Goal: Download file/media

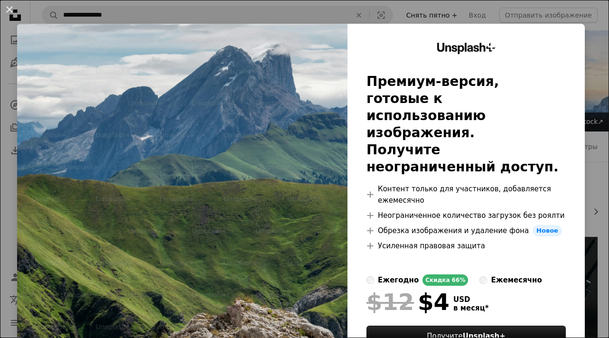
scroll to position [142, 0]
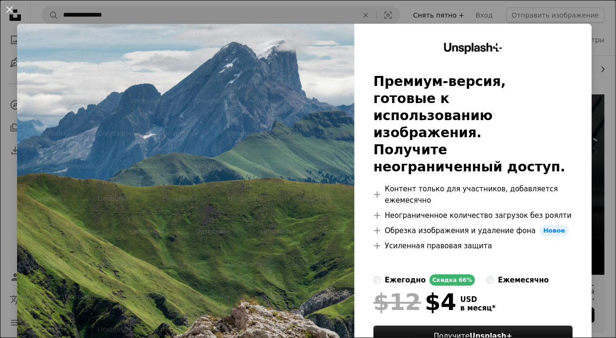
click at [7, 11] on button "An X shape" at bounding box center [9, 9] width 11 height 11
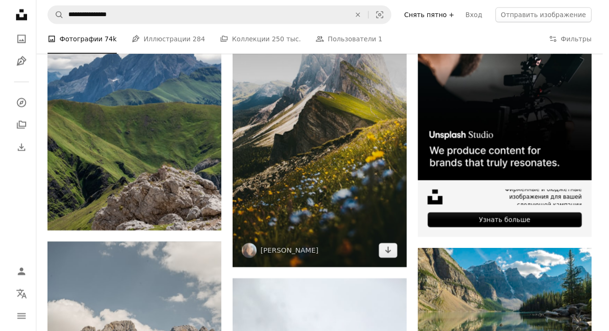
scroll to position [237, 0]
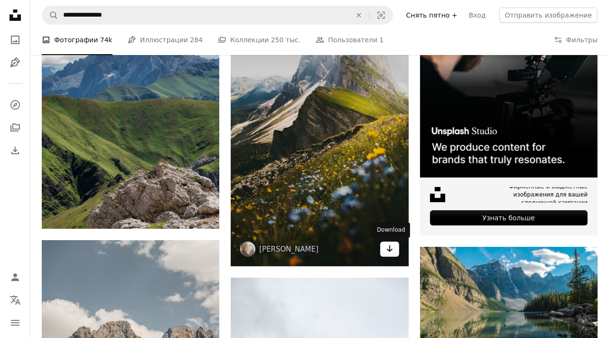
click at [393, 249] on icon "Arrow pointing down" at bounding box center [390, 248] width 8 height 11
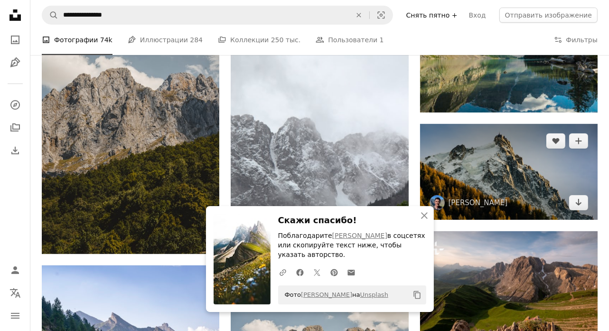
scroll to position [522, 0]
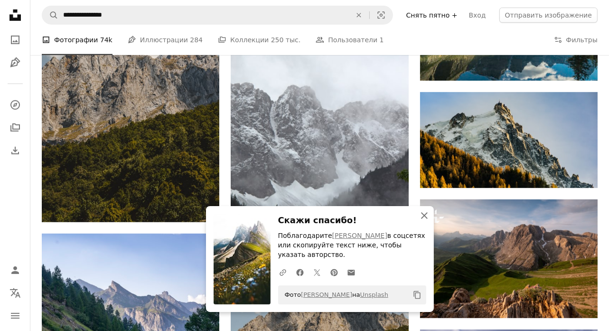
click at [424, 215] on icon "button" at bounding box center [424, 215] width 7 height 7
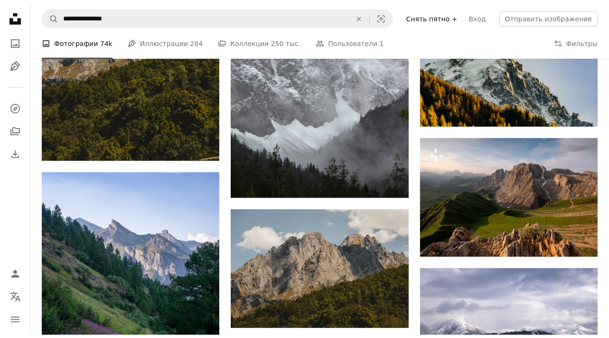
scroll to position [617, 0]
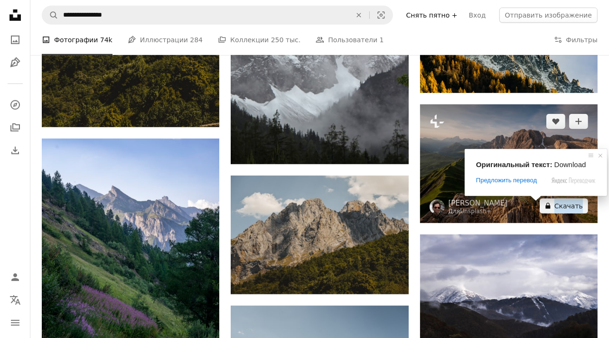
click at [550, 207] on icon at bounding box center [547, 206] width 5 height 6
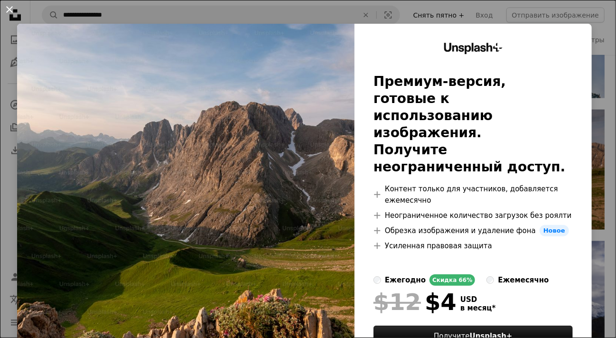
click at [7, 13] on button "An X shape" at bounding box center [9, 9] width 11 height 11
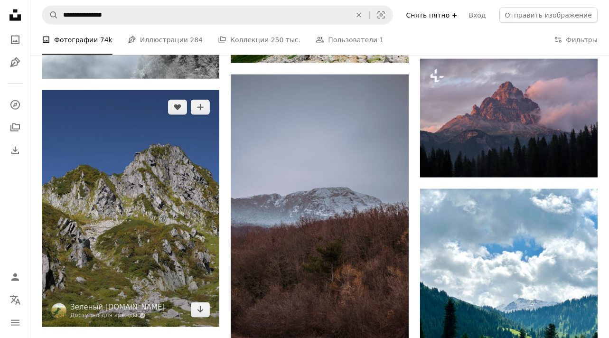
scroll to position [1282, 0]
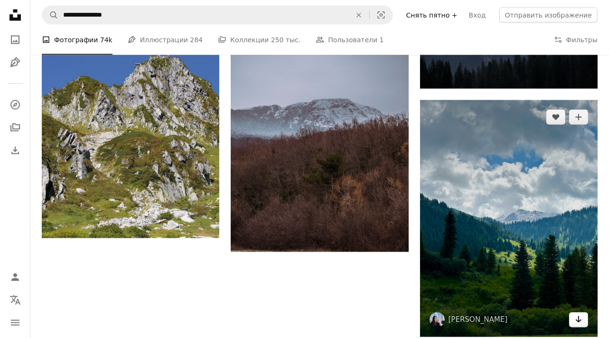
click at [576, 321] on icon "Arrow pointing down" at bounding box center [579, 319] width 8 height 11
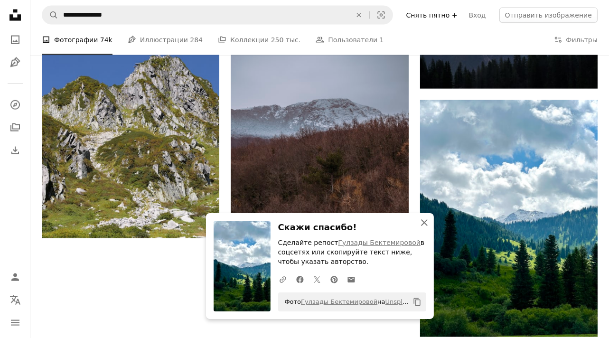
click at [423, 226] on icon "An X shape" at bounding box center [424, 222] width 11 height 11
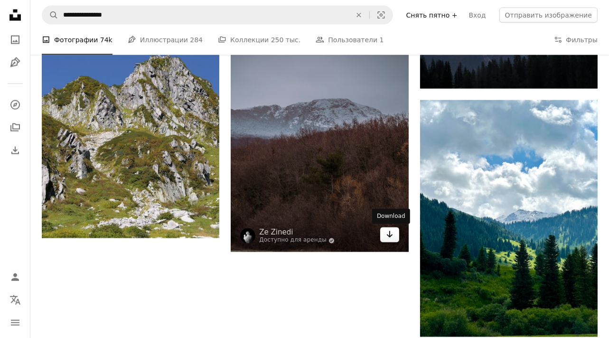
click at [387, 235] on icon "Скачать" at bounding box center [389, 234] width 6 height 7
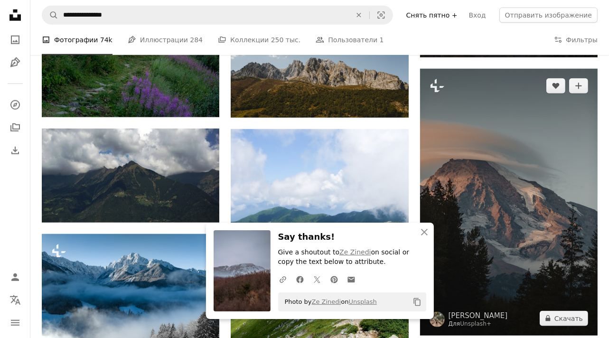
scroll to position [760, 0]
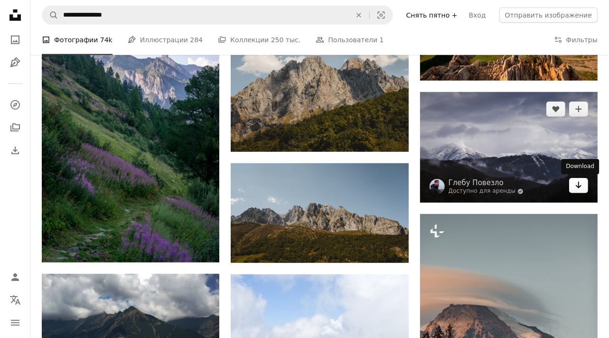
click at [581, 187] on icon "Arrow pointing down" at bounding box center [579, 184] width 8 height 11
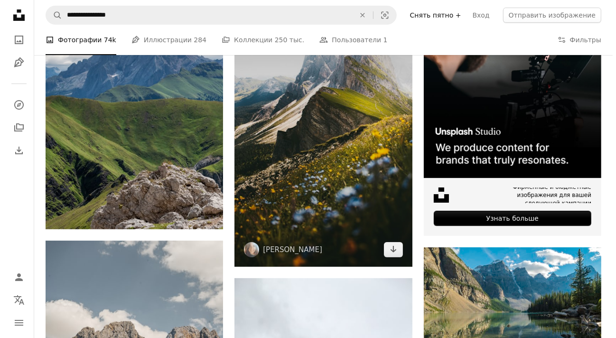
scroll to position [237, 0]
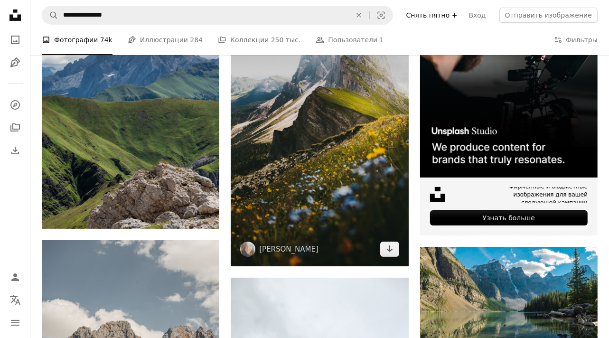
click at [297, 181] on img at bounding box center [320, 133] width 178 height 266
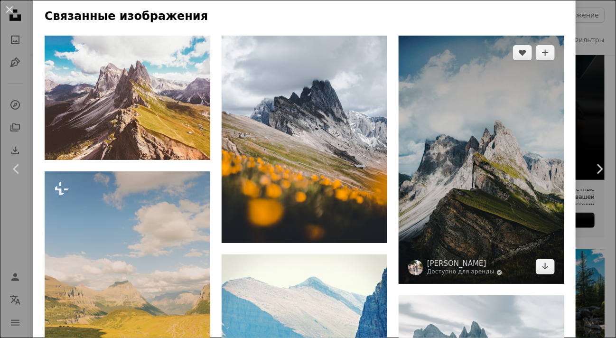
scroll to position [665, 0]
click at [542, 261] on icon "Arrow pointing down" at bounding box center [546, 266] width 8 height 11
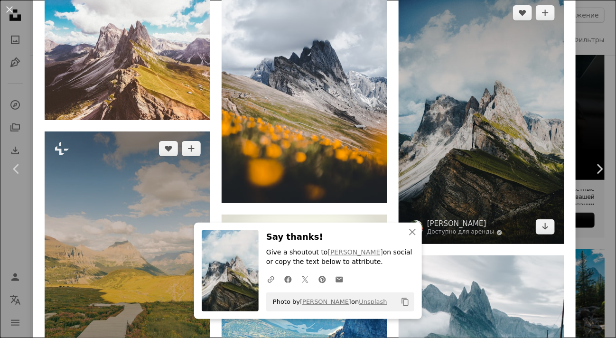
scroll to position [712, 0]
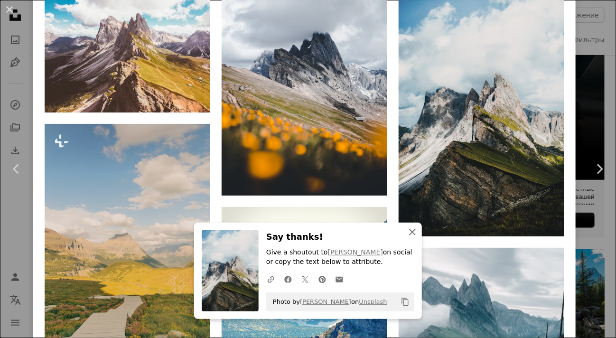
click at [413, 235] on icon "An X shape" at bounding box center [412, 231] width 11 height 11
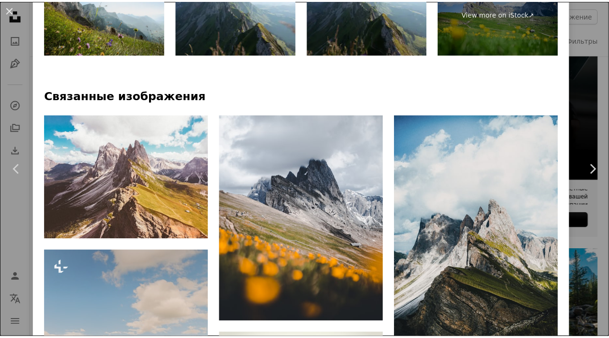
scroll to position [570, 0]
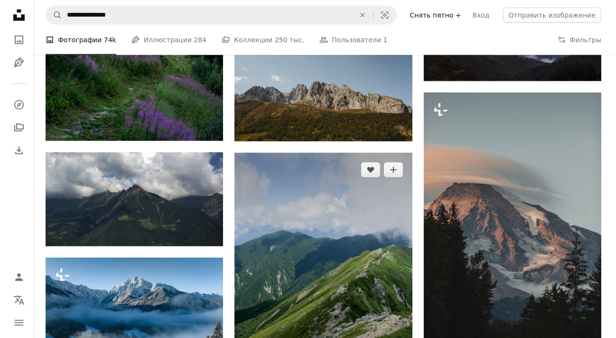
scroll to position [902, 0]
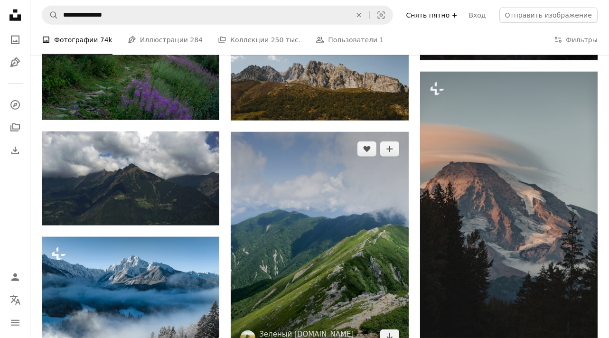
click at [348, 247] on img at bounding box center [320, 243] width 178 height 222
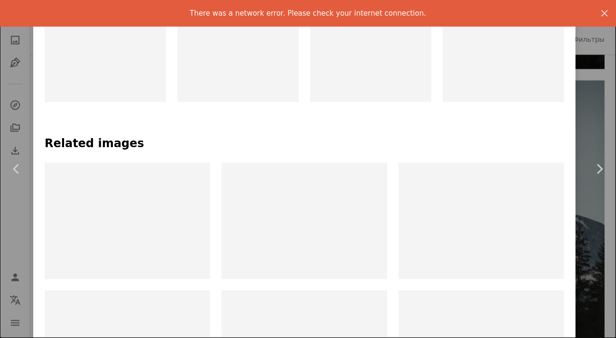
scroll to position [427, 0]
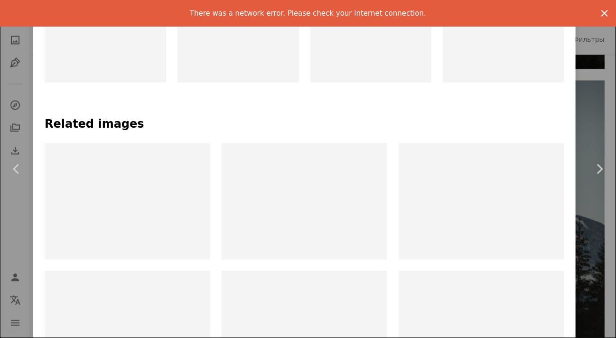
click at [599, 10] on icon "An X shape" at bounding box center [604, 13] width 11 height 11
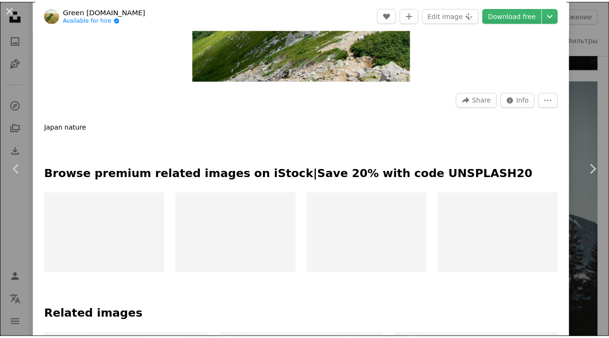
scroll to position [237, 0]
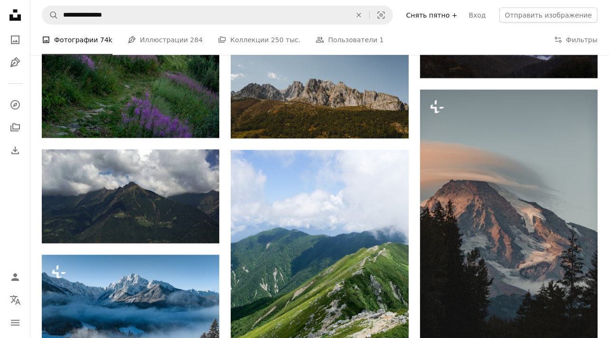
scroll to position [855, 0]
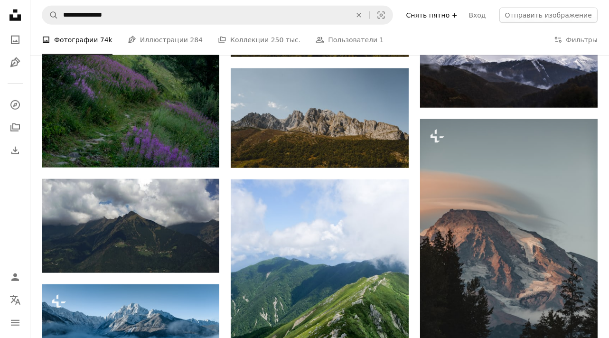
click at [83, 41] on li "A photo Фотографии 74k" at bounding box center [77, 40] width 71 height 30
click at [89, 41] on li "A photo Фотографии 74k" at bounding box center [77, 40] width 71 height 30
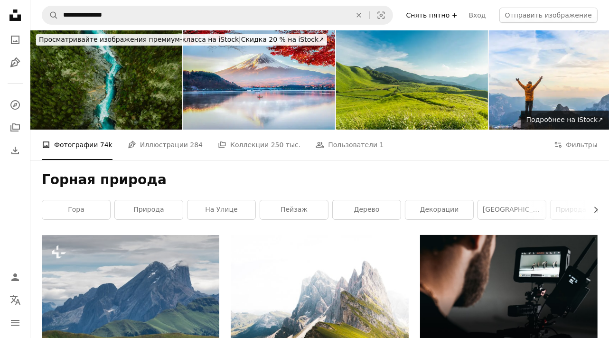
scroll to position [0, 0]
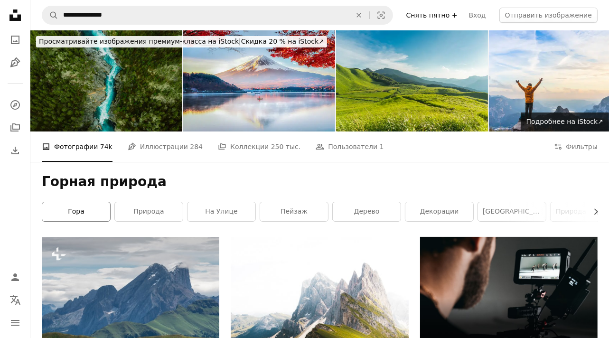
click at [89, 213] on link "гора" at bounding box center [76, 211] width 68 height 19
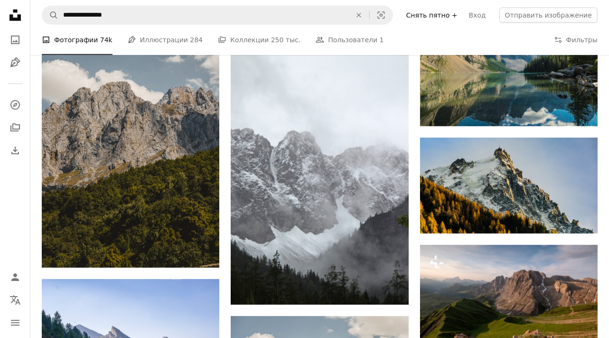
scroll to position [475, 0]
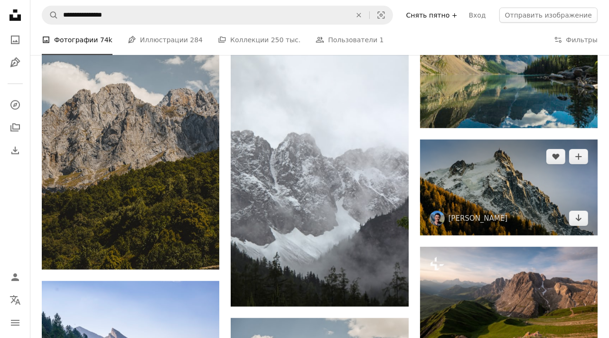
click at [494, 207] on img at bounding box center [509, 188] width 178 height 96
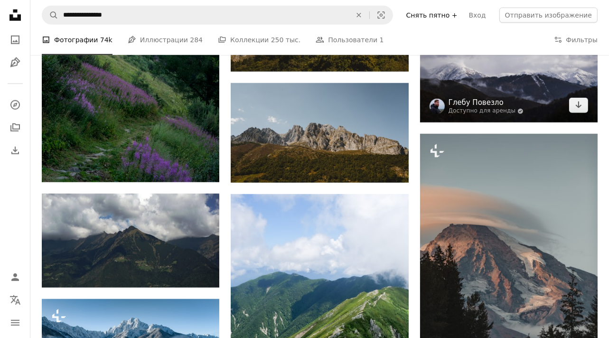
scroll to position [855, 0]
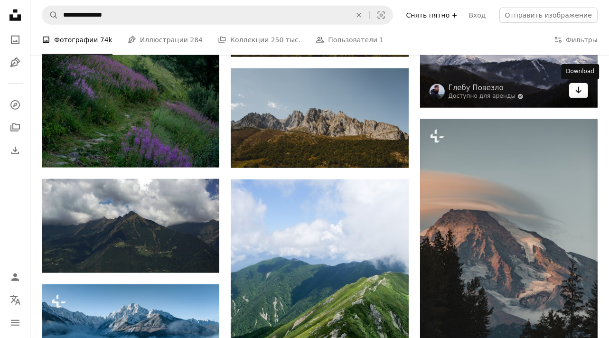
click at [580, 92] on icon "Скачать" at bounding box center [579, 90] width 6 height 7
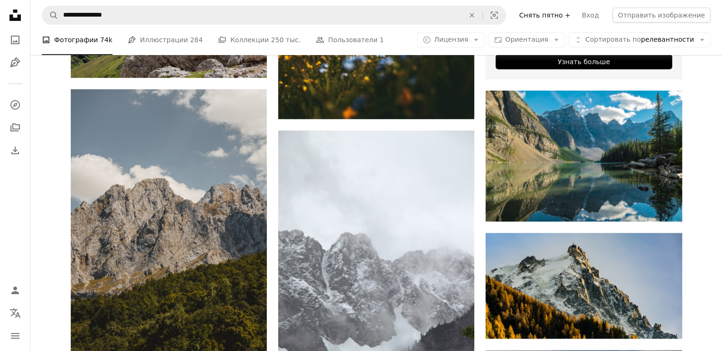
scroll to position [175, 0]
